Goal: Task Accomplishment & Management: Complete application form

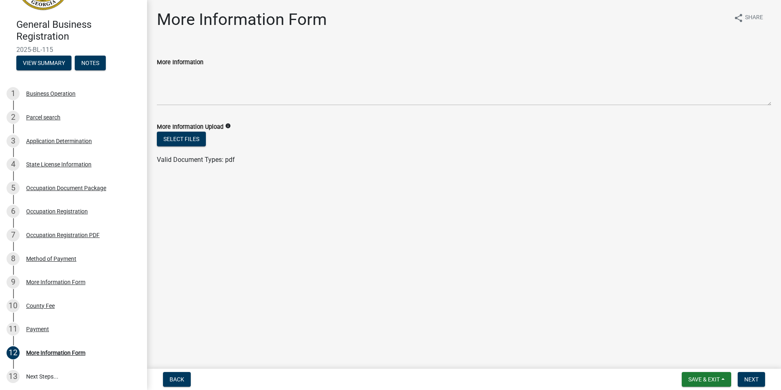
scroll to position [125, 0]
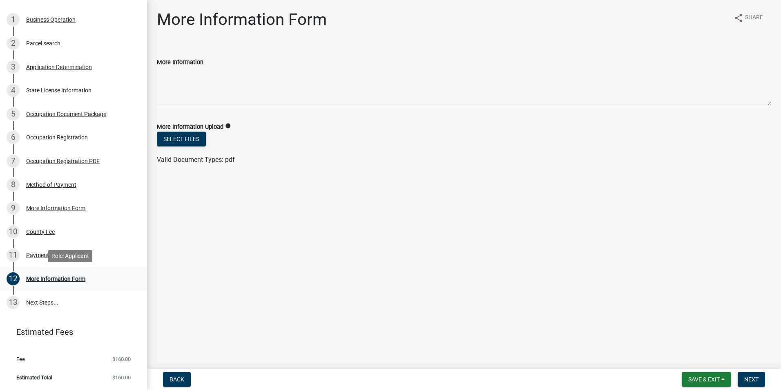
click at [52, 278] on div "More Information Form" at bounding box center [55, 279] width 59 height 6
click at [36, 255] on div "Payment" at bounding box center [37, 255] width 23 height 6
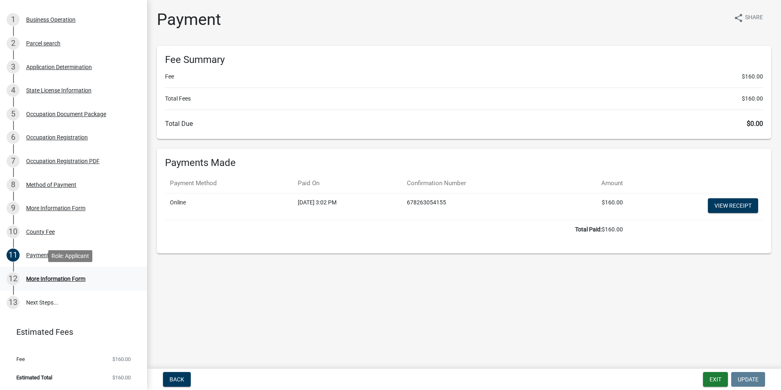
click at [42, 278] on div "More Information Form" at bounding box center [55, 279] width 59 height 6
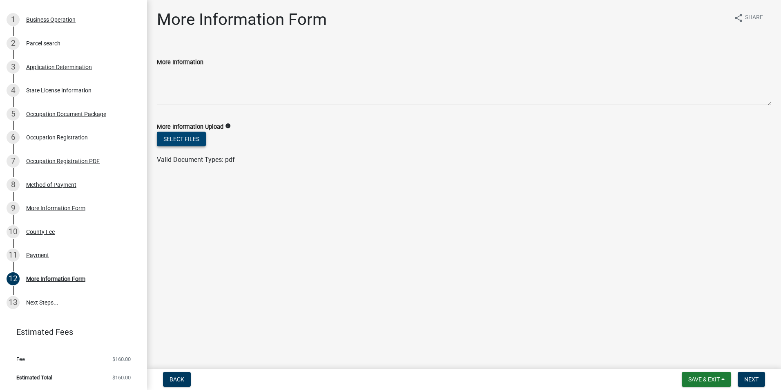
click at [184, 141] on button "Select files" at bounding box center [181, 139] width 49 height 15
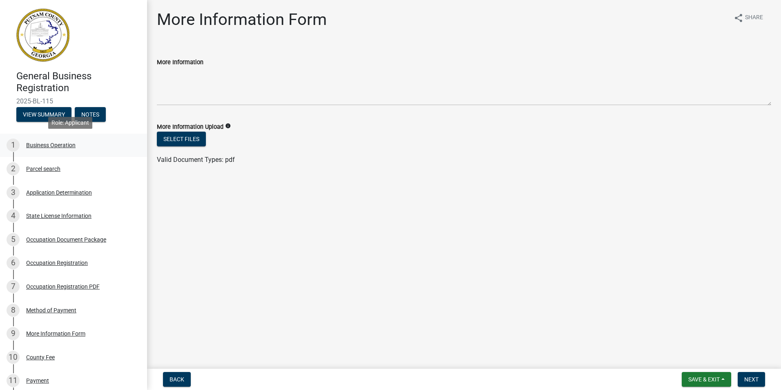
click at [36, 144] on div "Business Operation" at bounding box center [50, 145] width 49 height 6
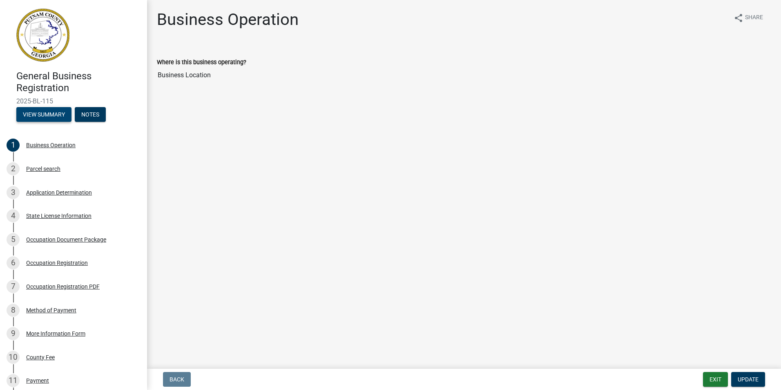
click at [50, 115] on button "View Summary" at bounding box center [43, 114] width 55 height 15
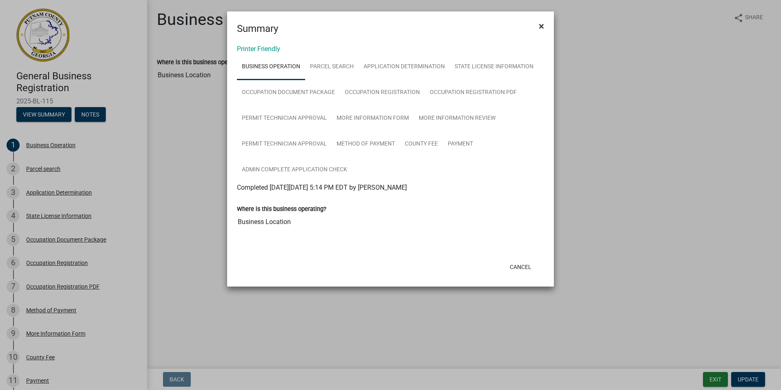
click at [544, 25] on span "×" at bounding box center [541, 25] width 5 height 11
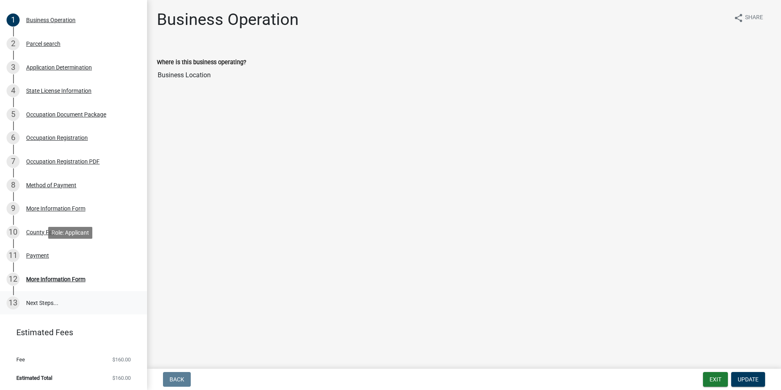
scroll to position [125, 0]
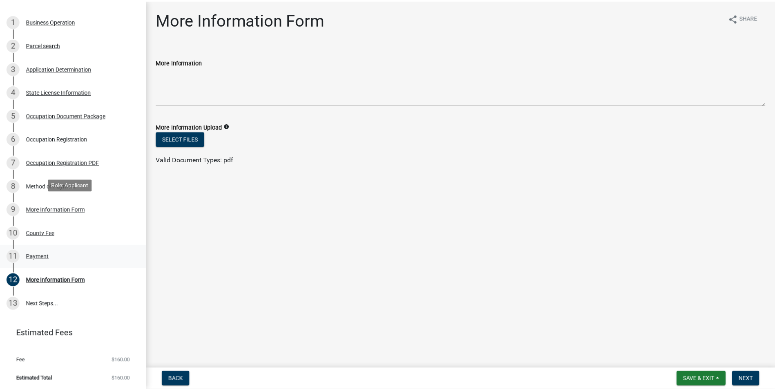
scroll to position [125, 0]
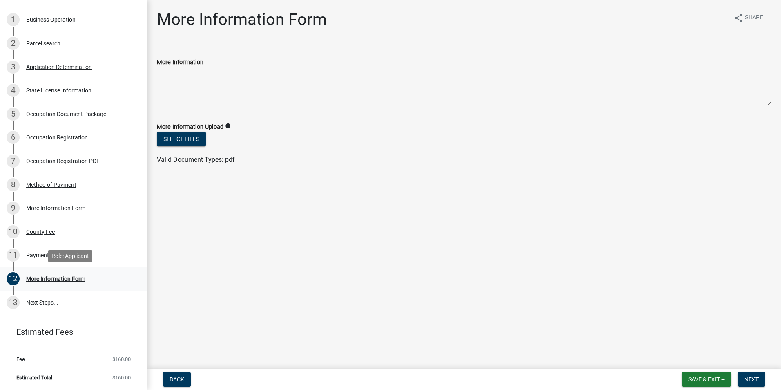
click at [61, 274] on div "12 More Information Form" at bounding box center [70, 278] width 127 height 13
click at [33, 254] on div "Payment" at bounding box center [37, 255] width 23 height 6
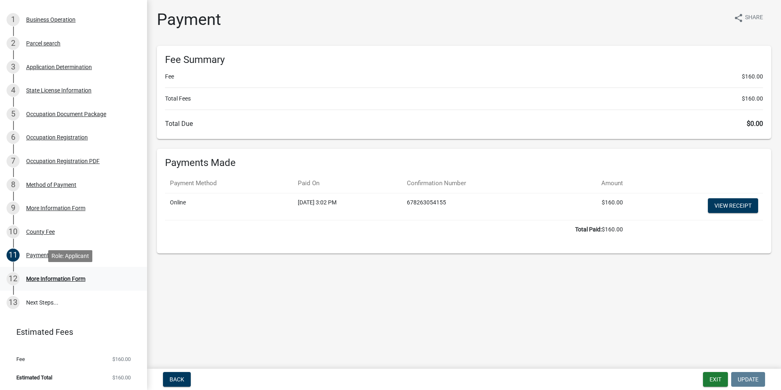
click at [48, 277] on div "More Information Form" at bounding box center [55, 279] width 59 height 6
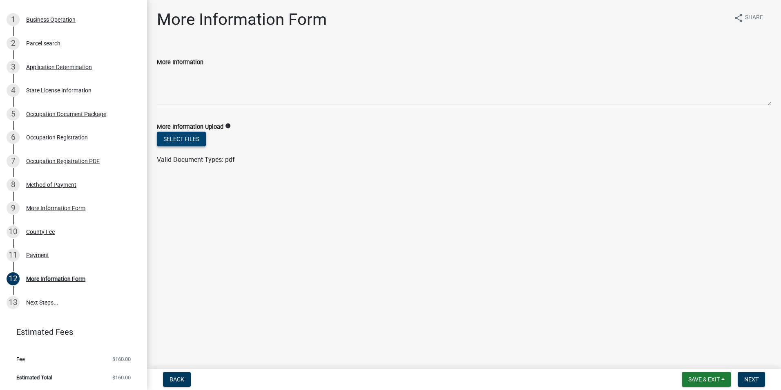
click at [200, 141] on button "Select files" at bounding box center [181, 139] width 49 height 15
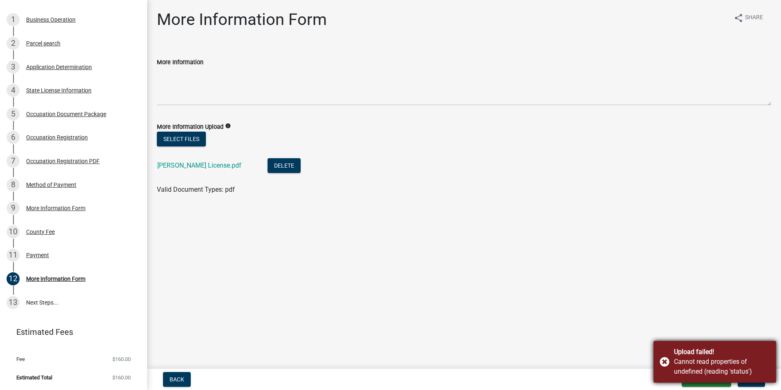
click at [665, 364] on div "Upload failed! Cannot read properties of undefined (reading 'status')" at bounding box center [715, 362] width 123 height 42
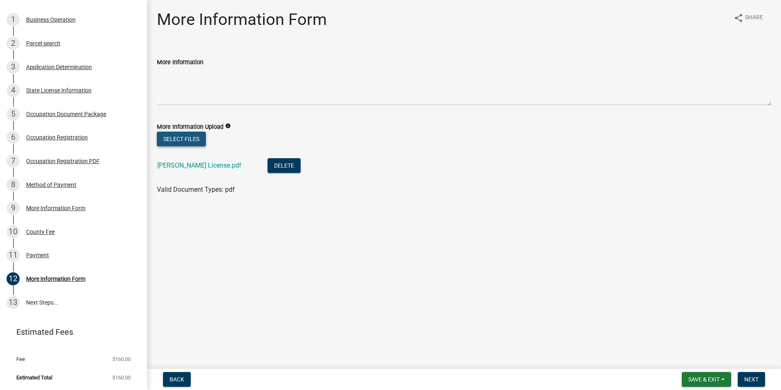
click at [178, 139] on button "Select files" at bounding box center [181, 139] width 49 height 15
click at [188, 140] on button "Select files" at bounding box center [181, 139] width 49 height 15
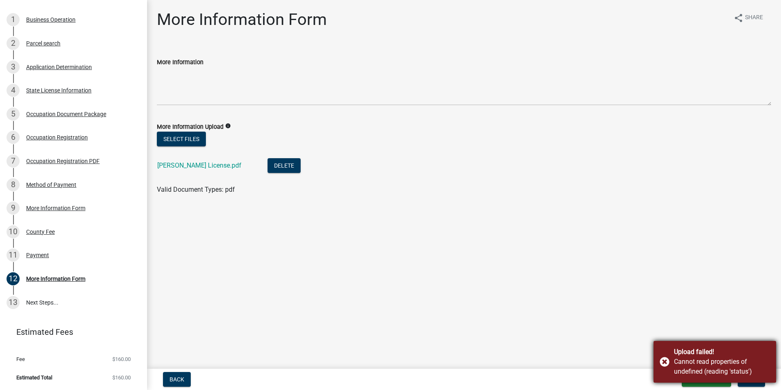
click at [666, 360] on div "Upload failed! Cannot read properties of undefined (reading 'status')" at bounding box center [715, 362] width 123 height 42
click at [419, 278] on main "More Information Form share Share More Information More Information Upload info…" at bounding box center [464, 182] width 634 height 365
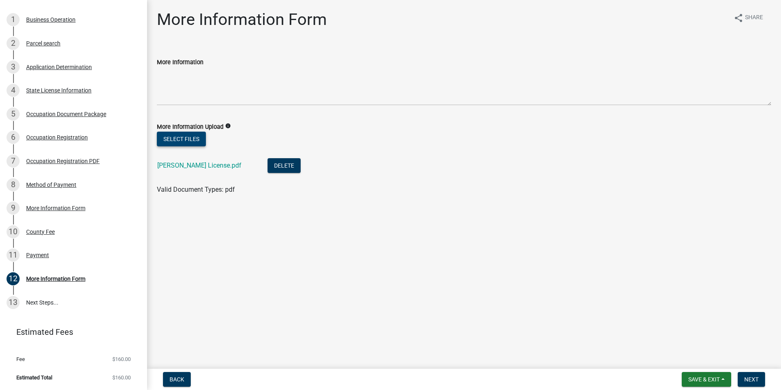
click at [186, 139] on button "Select files" at bounding box center [181, 139] width 49 height 15
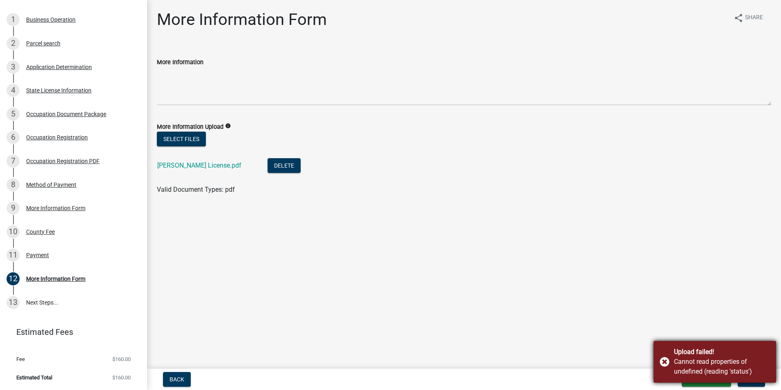
click at [664, 364] on div "Upload failed! Cannot read properties of undefined (reading 'status')" at bounding box center [715, 362] width 123 height 42
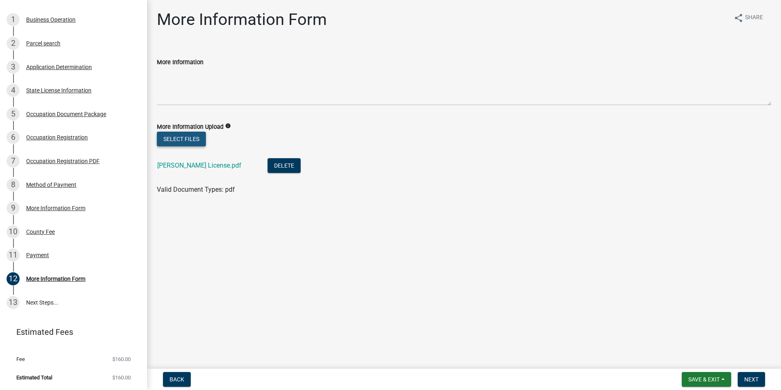
click at [180, 137] on button "Select files" at bounding box center [181, 139] width 49 height 15
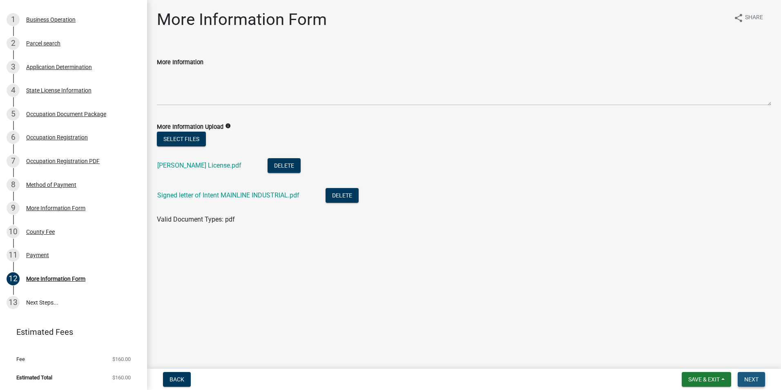
click at [752, 379] on span "Next" at bounding box center [752, 379] width 14 height 7
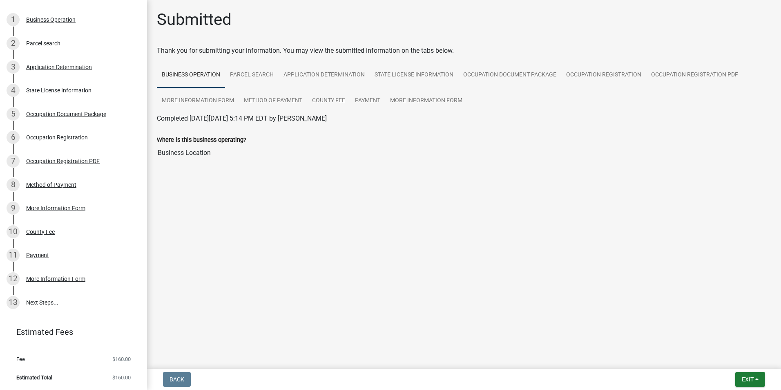
click at [333, 175] on div at bounding box center [464, 173] width 466 height 10
click at [197, 100] on link "More Information Form" at bounding box center [198, 101] width 82 height 26
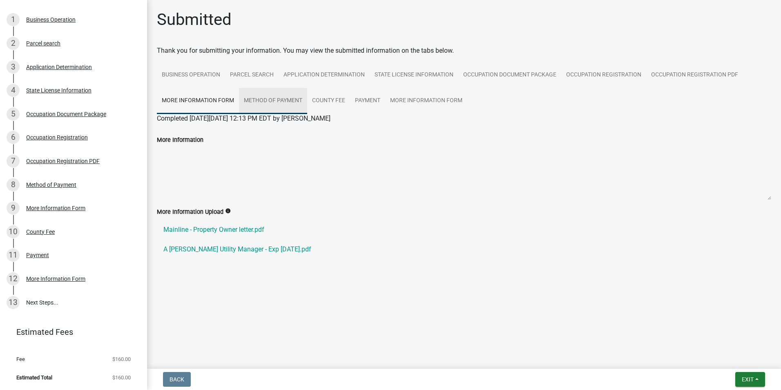
click at [279, 101] on link "Method of Payment" at bounding box center [273, 101] width 68 height 26
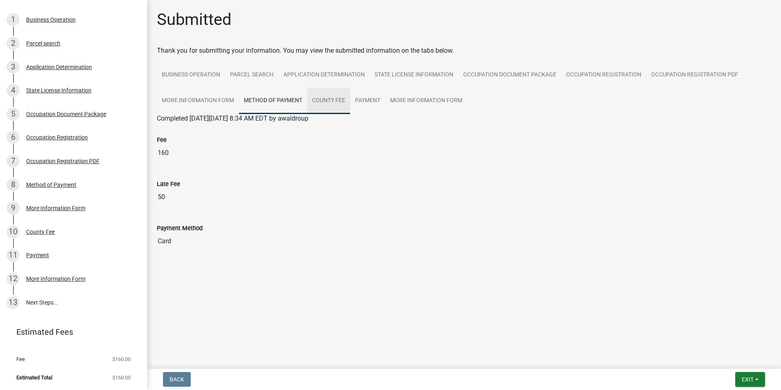
click at [334, 103] on link "County Fee" at bounding box center [328, 101] width 43 height 26
click at [373, 105] on link "Payment" at bounding box center [367, 101] width 35 height 26
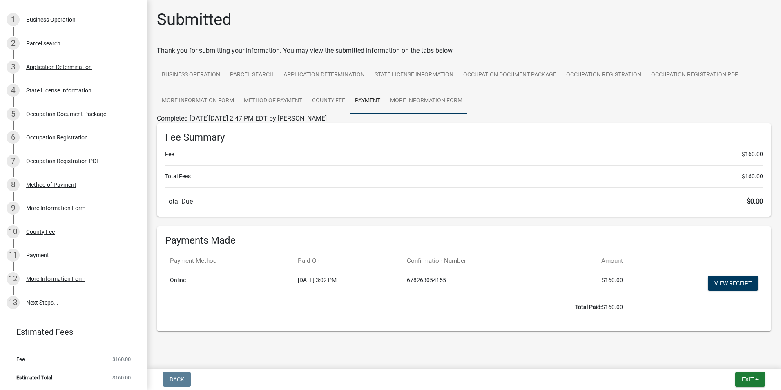
click at [416, 105] on link "More Information Form" at bounding box center [426, 101] width 82 height 26
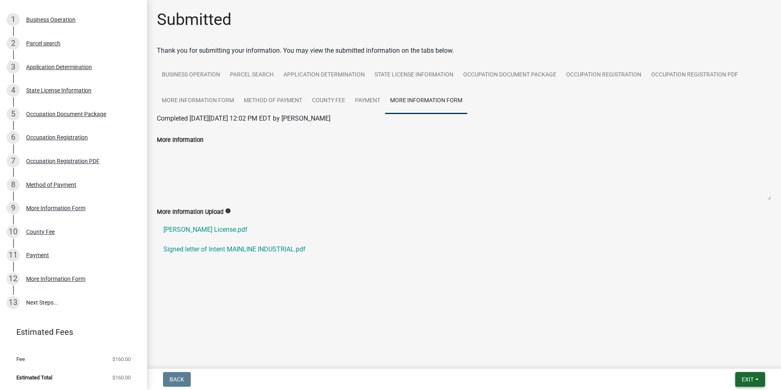
click at [752, 377] on span "Exit" at bounding box center [748, 379] width 12 height 7
click at [727, 356] on button "Save & Exit" at bounding box center [732, 358] width 65 height 20
